Goal: Task Accomplishment & Management: Manage account settings

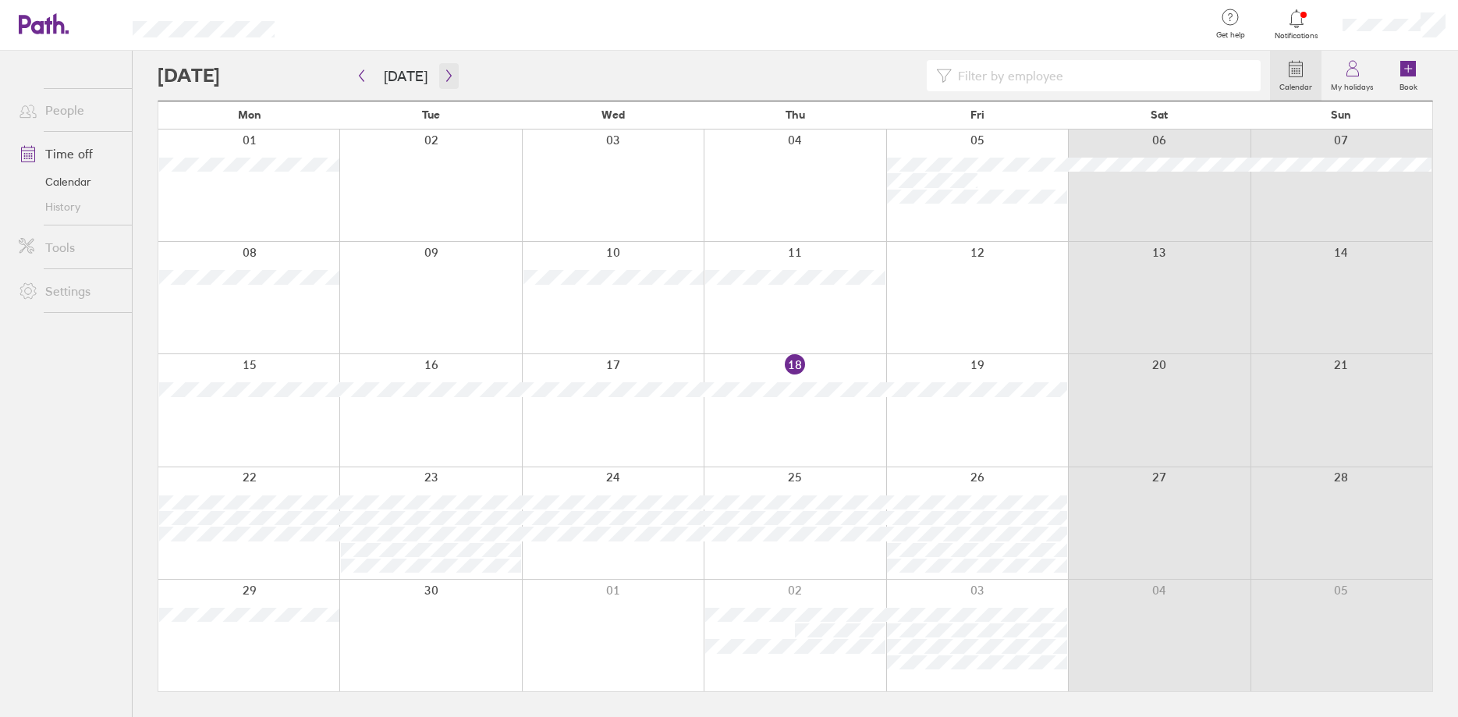
click at [446, 72] on icon "button" at bounding box center [449, 75] width 12 height 12
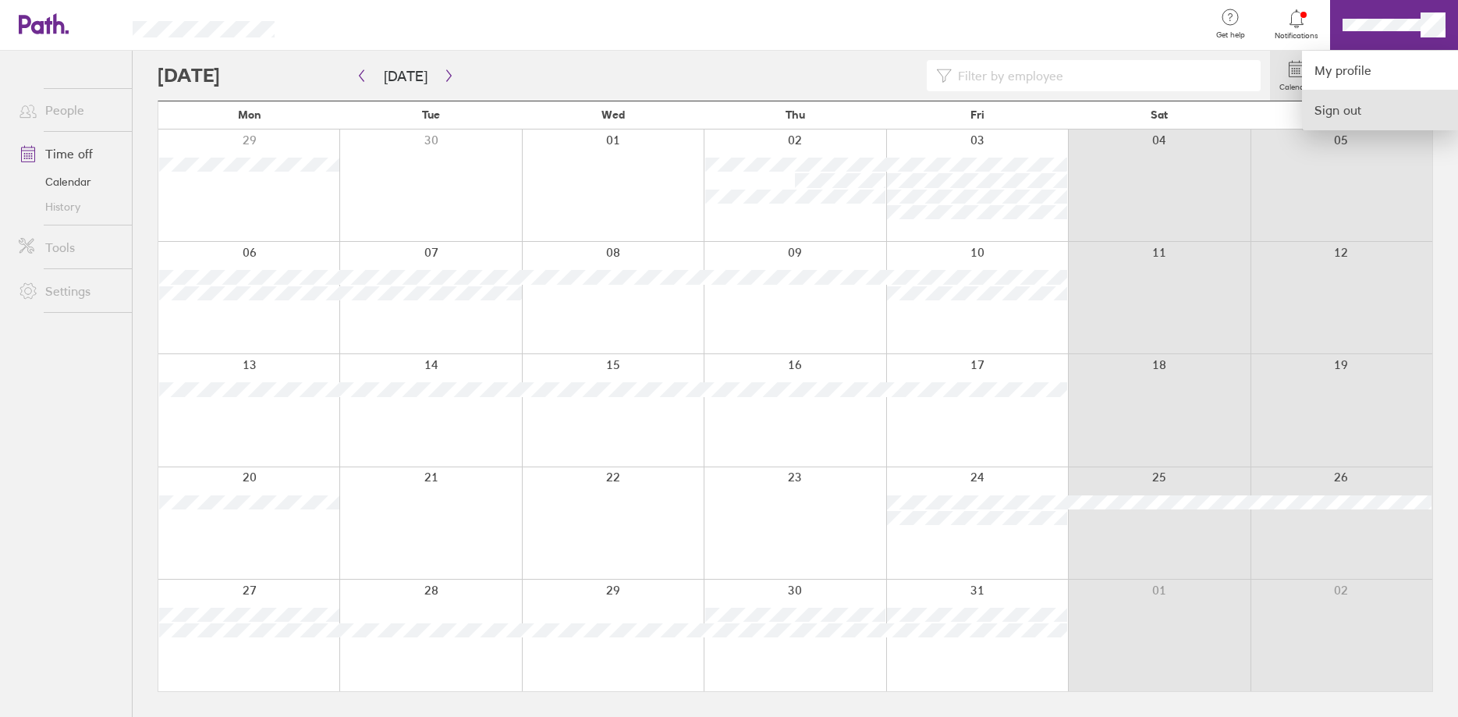
click at [1331, 101] on link "Sign out" at bounding box center [1380, 109] width 156 height 39
